Goal: Task Accomplishment & Management: Complete application form

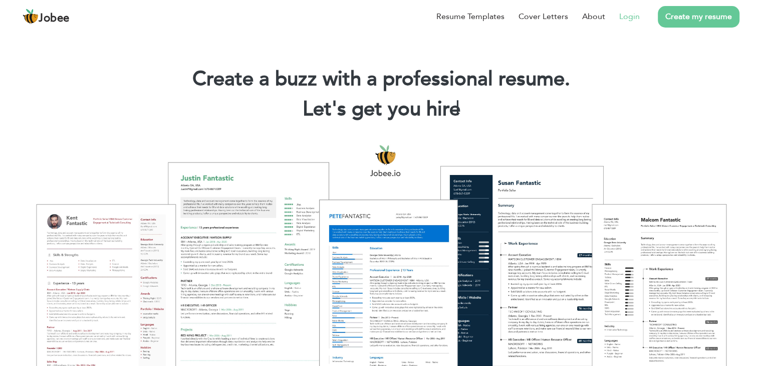
click at [630, 16] on link "Login" at bounding box center [630, 17] width 21 height 12
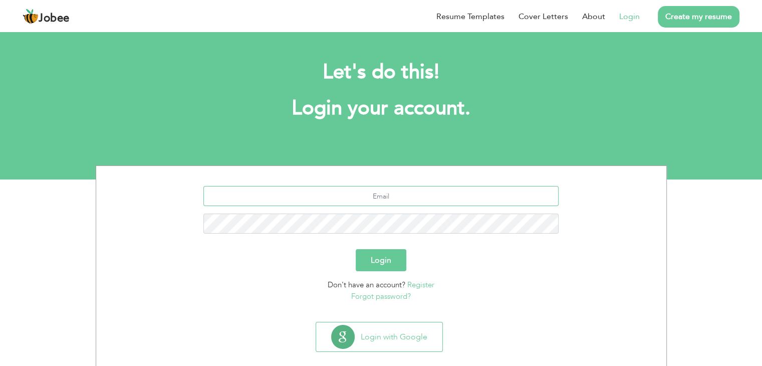
click at [373, 192] on input "text" at bounding box center [381, 196] width 355 height 20
type input "[EMAIL_ADDRESS][DOMAIN_NAME]"
click at [389, 261] on button "Login" at bounding box center [381, 260] width 51 height 22
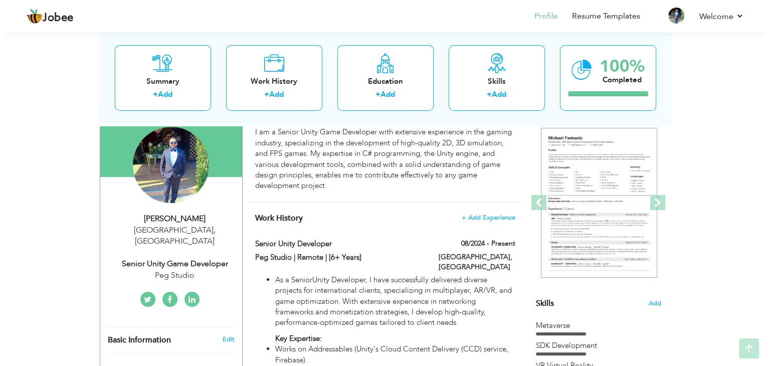
scroll to position [150, 0]
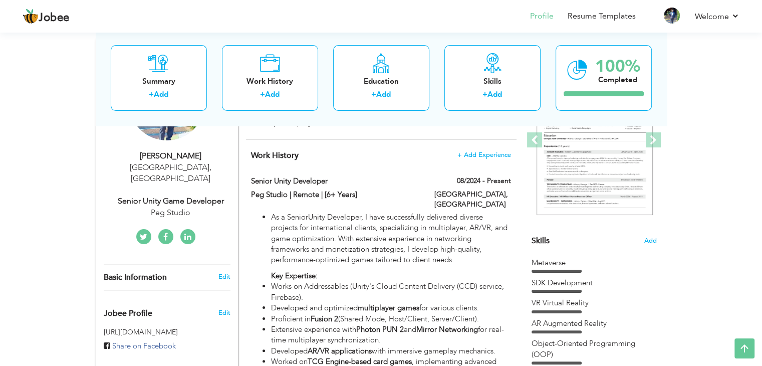
click at [212, 196] on div "Senior Unity Game Developer" at bounding box center [171, 202] width 134 height 12
type input "Muhammad"
type input "Haseeb"
type input "+923204149932"
select select "number:166"
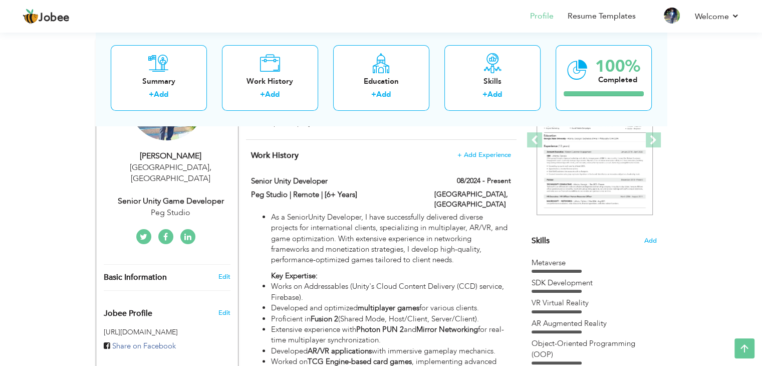
type input "Lahore"
select select "number:8"
type input "Peg Studio"
type input "Senior Unity Game Developer"
type input "https://www.linkedin.com/in/muhammad-haseeb-ba0442ab/"
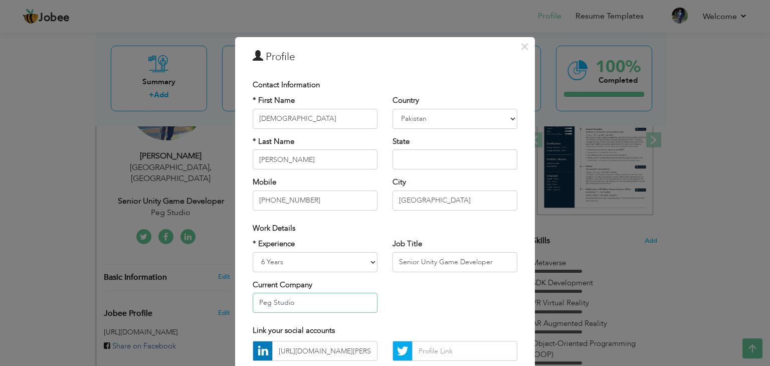
click at [310, 300] on input "Peg Studio" at bounding box center [315, 303] width 125 height 20
click at [310, 301] on input "Peg Studio" at bounding box center [315, 303] width 125 height 20
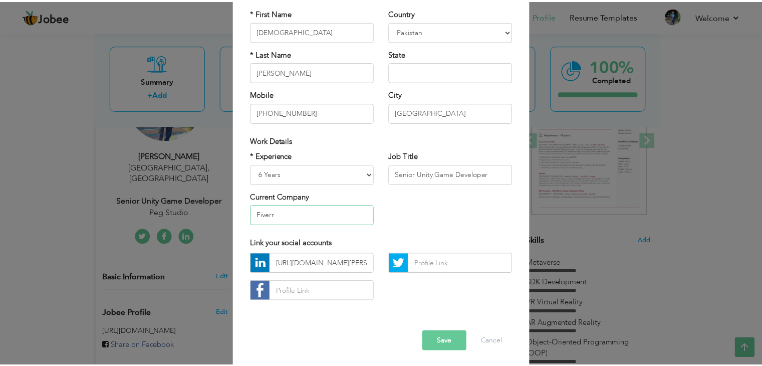
scroll to position [91, 0]
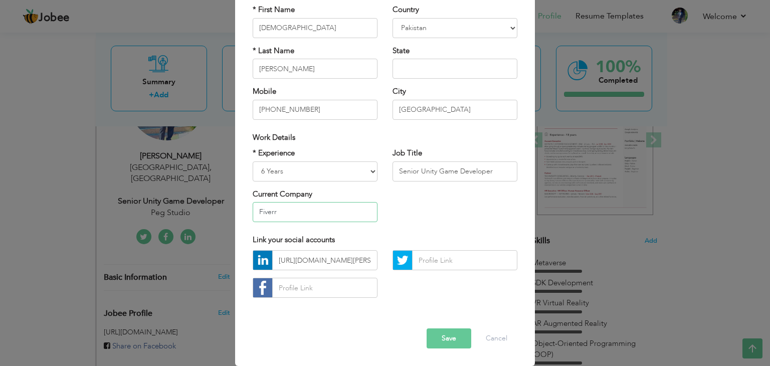
type input "Fiverr"
click at [451, 341] on button "Save" at bounding box center [449, 338] width 45 height 20
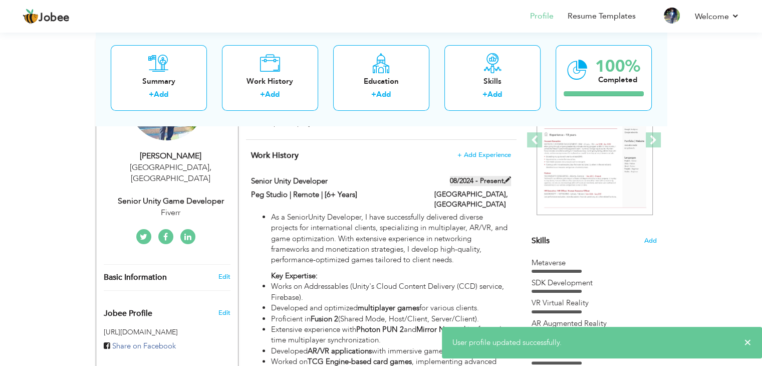
click at [509, 181] on span at bounding box center [507, 179] width 7 height 7
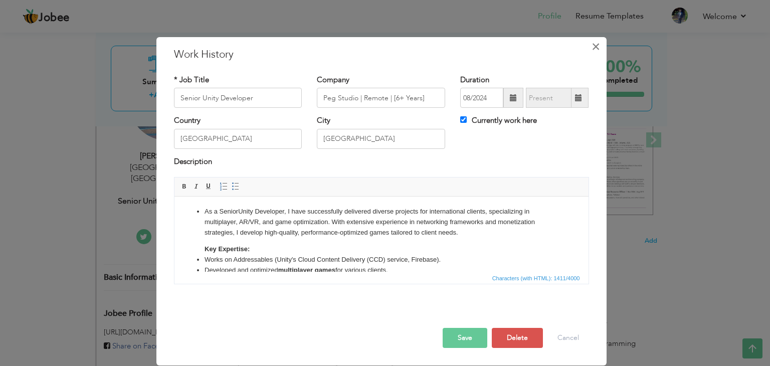
click at [596, 51] on span "×" at bounding box center [596, 47] width 9 height 18
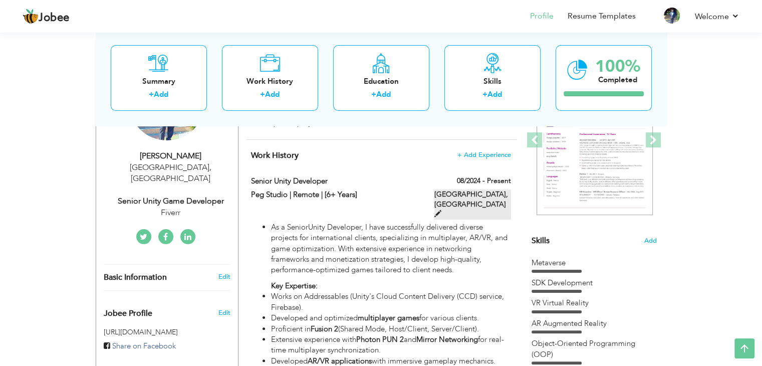
click at [442, 210] on span at bounding box center [438, 213] width 7 height 7
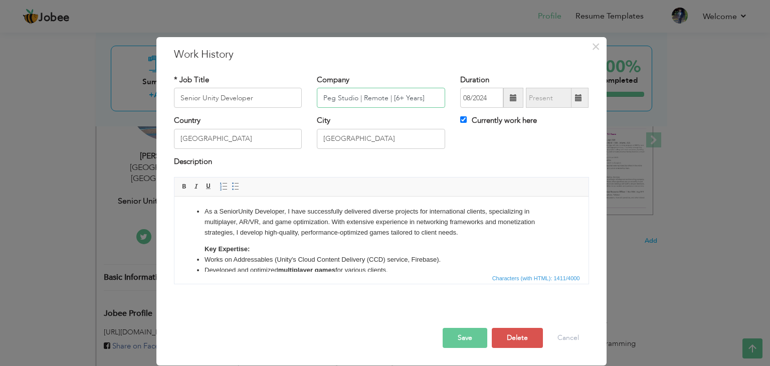
click at [324, 97] on input "Peg Studio | Remote | [6+ Years]" at bounding box center [381, 98] width 128 height 20
drag, startPoint x: 356, startPoint y: 99, endPoint x: 306, endPoint y: 101, distance: 50.2
click at [306, 101] on div "* Job Title Senior Unity Developer Company Peg Studio | Remote | [6+ Years] Dur…" at bounding box center [381, 95] width 430 height 41
type input "Fiverr | Remote | [6+ Years]"
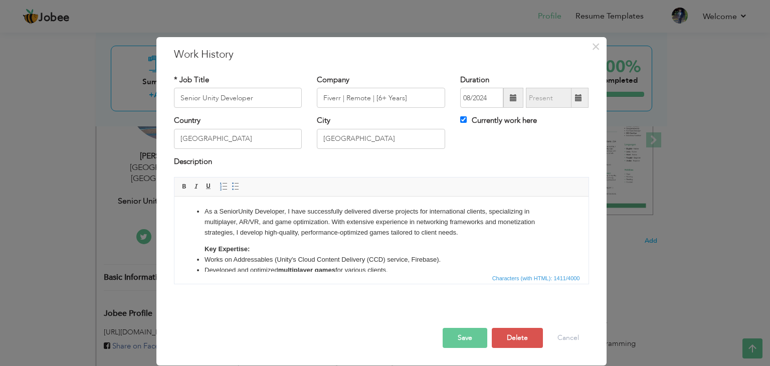
click at [452, 337] on button "Save" at bounding box center [465, 338] width 45 height 20
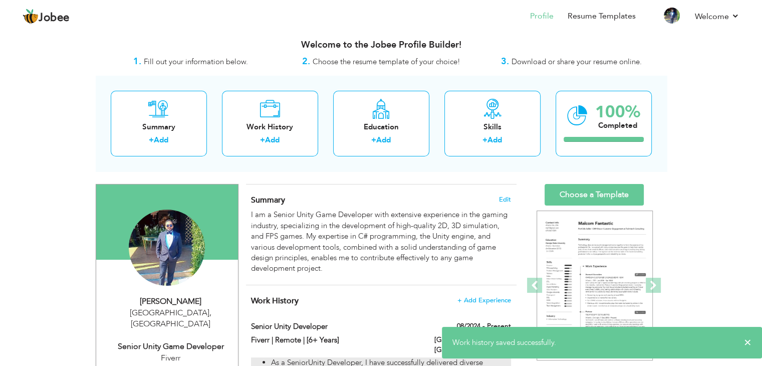
scroll to position [0, 0]
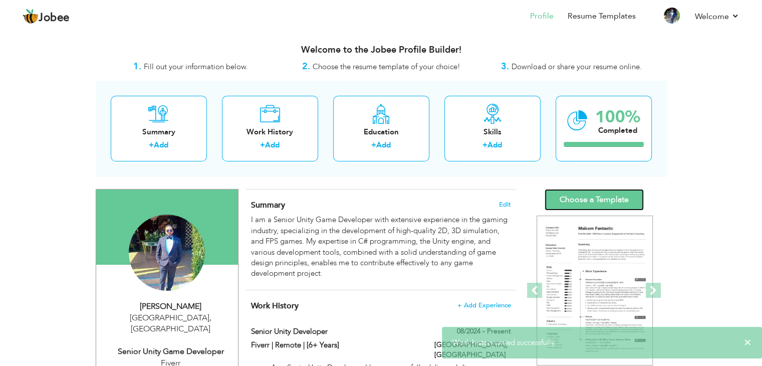
click at [601, 204] on link "Choose a Template" at bounding box center [594, 200] width 99 height 22
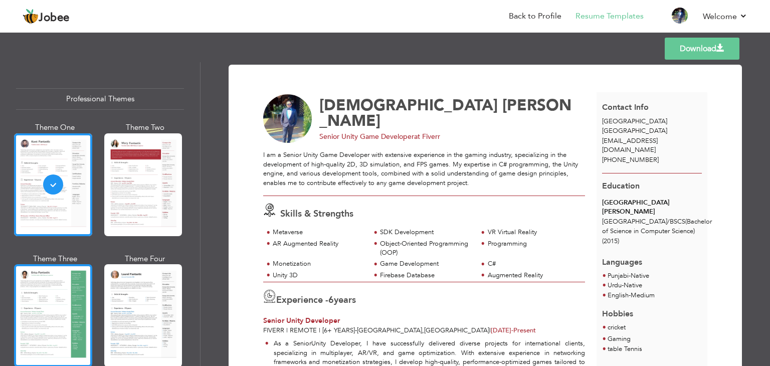
click at [46, 292] on div at bounding box center [53, 315] width 78 height 103
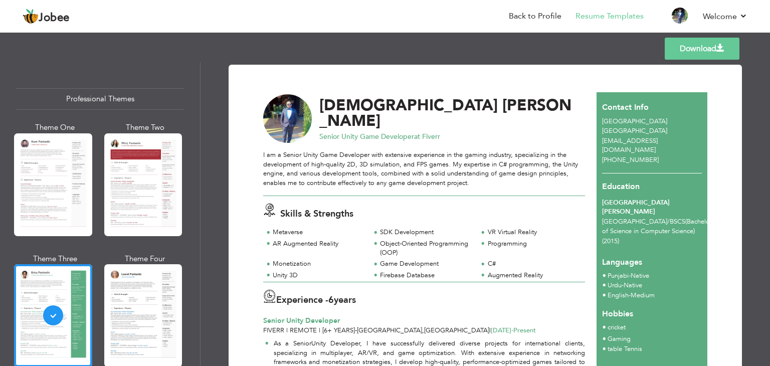
click at [693, 50] on link "Download" at bounding box center [702, 49] width 75 height 22
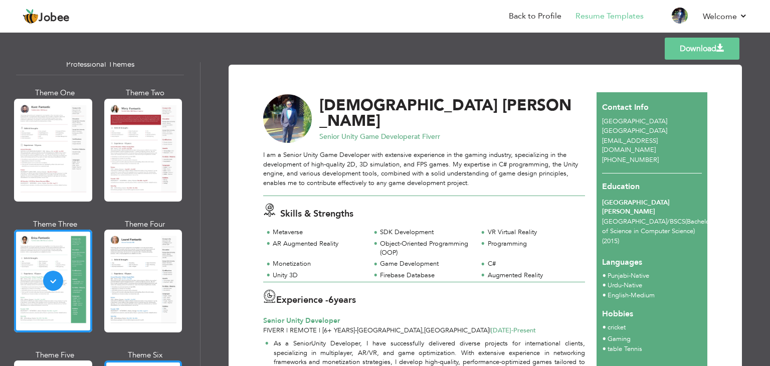
scroll to position [150, 0]
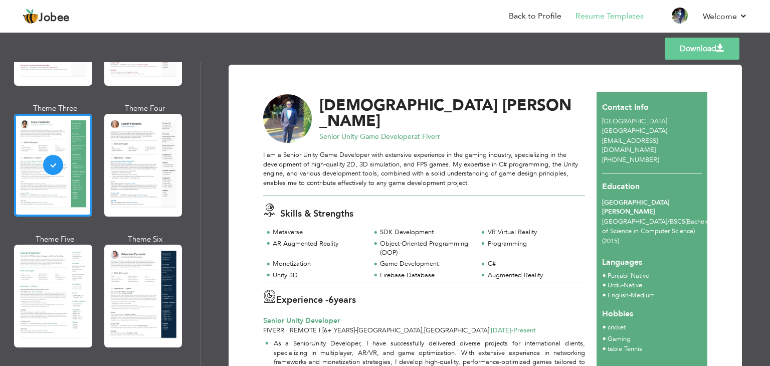
click at [704, 55] on link "Download" at bounding box center [702, 49] width 75 height 22
